Goal: Information Seeking & Learning: Learn about a topic

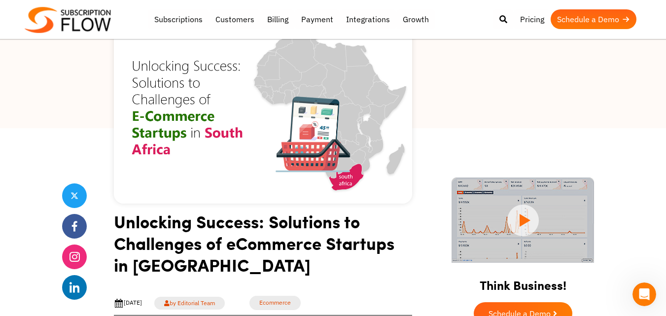
scroll to position [99, 0]
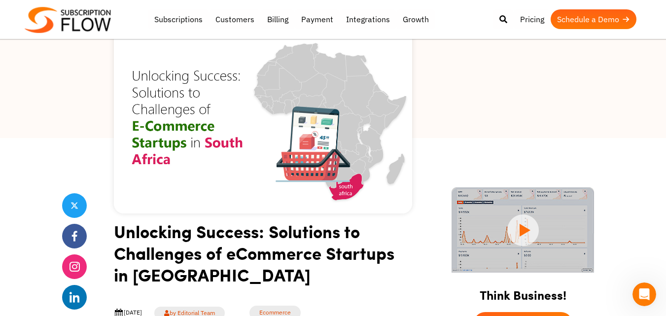
click at [405, 100] on img at bounding box center [263, 114] width 298 height 199
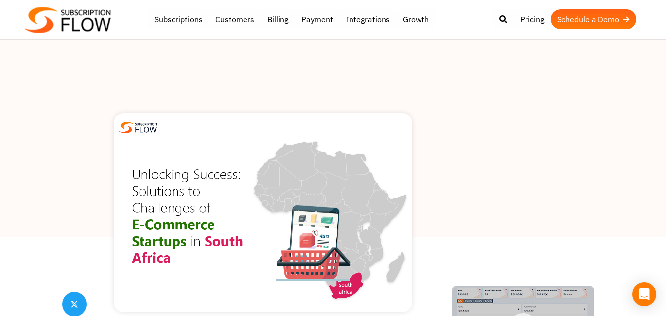
click at [448, 121] on div at bounding box center [333, 137] width 666 height 197
click at [428, 172] on div at bounding box center [333, 137] width 666 height 197
click at [454, 129] on div at bounding box center [333, 137] width 666 height 197
click at [418, 144] on div at bounding box center [333, 137] width 666 height 197
click at [528, 63] on div at bounding box center [333, 137] width 666 height 197
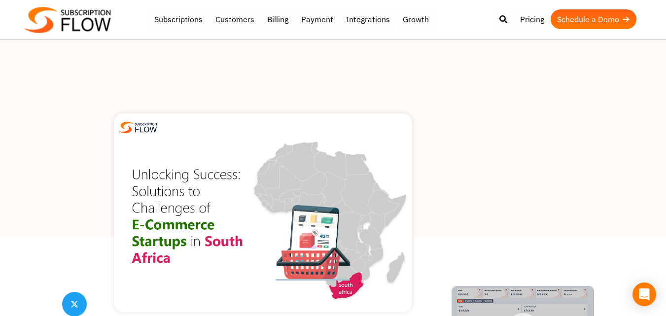
click at [464, 113] on div at bounding box center [333, 137] width 666 height 197
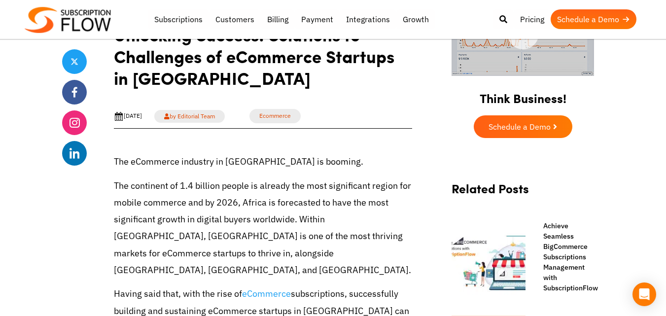
scroll to position [296, 0]
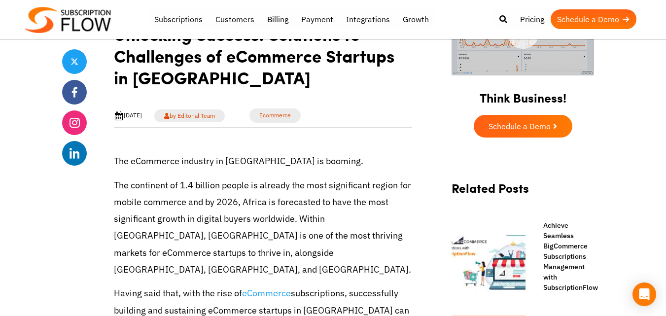
drag, startPoint x: 420, startPoint y: 120, endPoint x: 366, endPoint y: 96, distance: 59.4
